Goal: Find specific page/section: Find specific page/section

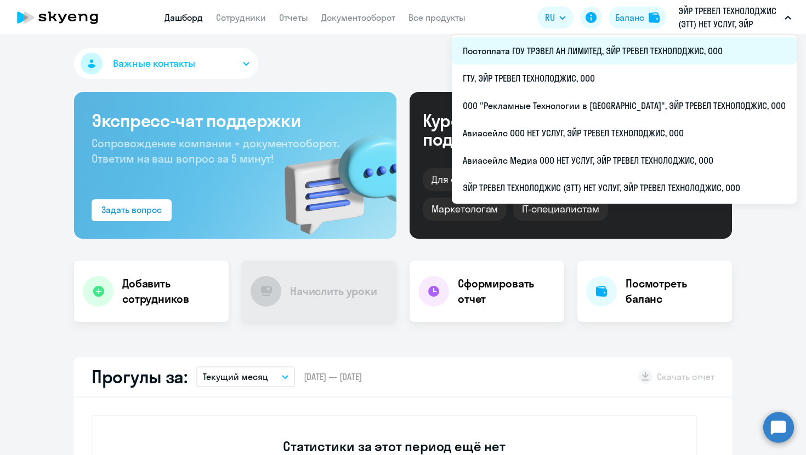
click at [615, 49] on li "Постоплата ГОУ ТРЭВЕЛ АН ЛИМИТЕД, ЭЙР ТРЕВЕЛ ТЕХНОЛОДЖИС, ООО" at bounding box center [624, 50] width 345 height 27
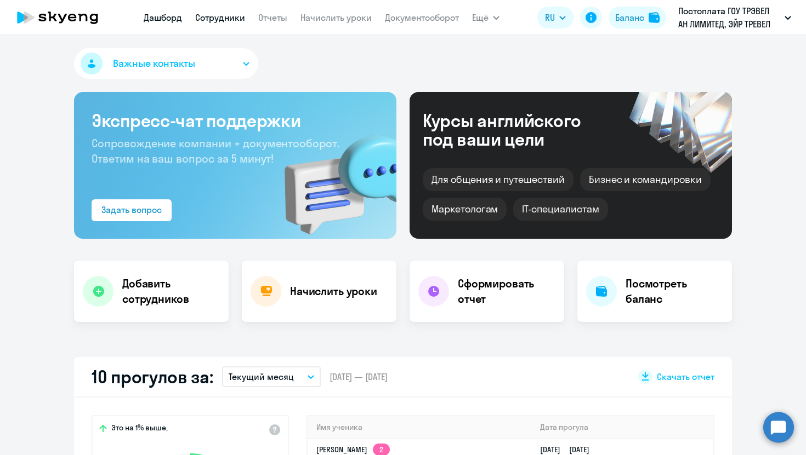
click at [226, 17] on link "Сотрудники" at bounding box center [220, 17] width 50 height 11
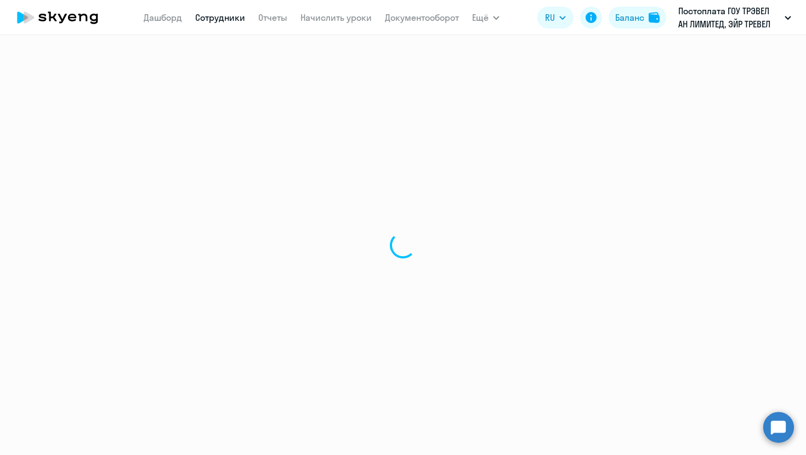
select select "30"
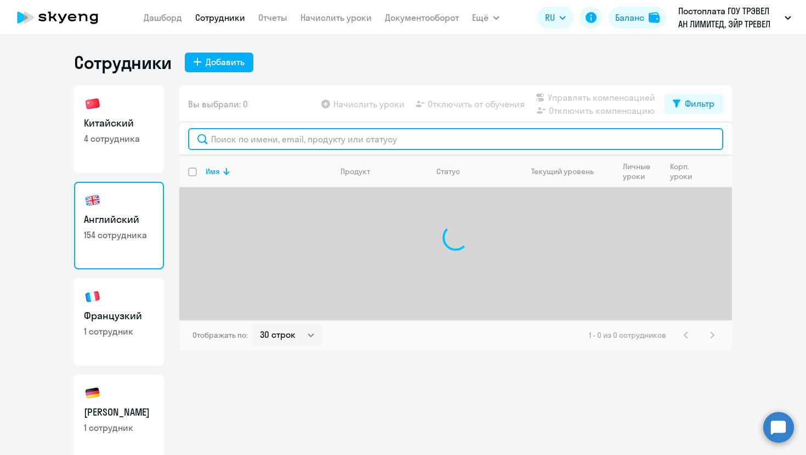
click at [235, 144] on input "text" at bounding box center [455, 139] width 535 height 22
paste input "tubilevich"
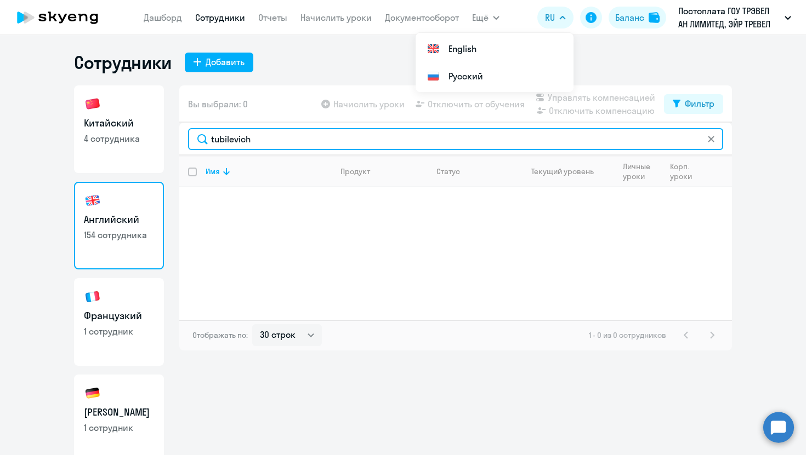
type input "tubilevich"
drag, startPoint x: 267, startPoint y: 137, endPoint x: 208, endPoint y: 137, distance: 59.2
click at [208, 137] on input "tubilevich" at bounding box center [455, 139] width 535 height 22
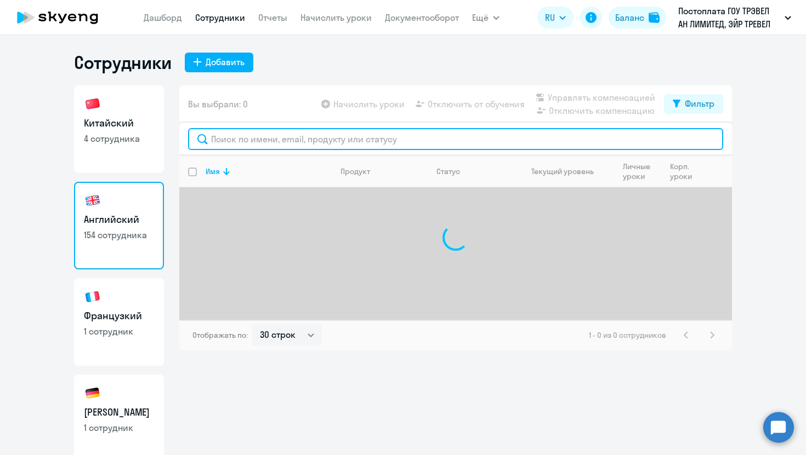
paste input "yarmolinskaya"
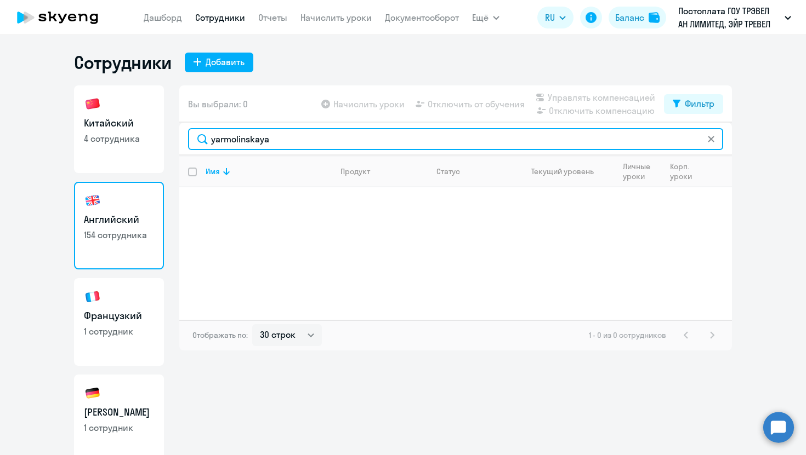
type input "yarmolinskaya"
